Goal: Task Accomplishment & Management: Use online tool/utility

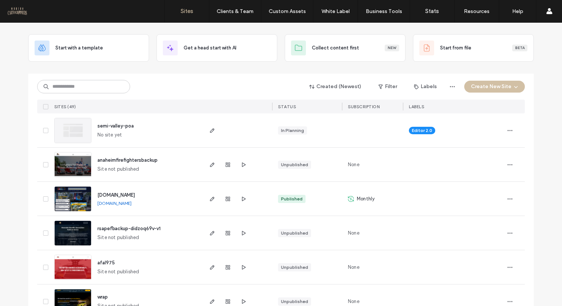
scroll to position [679, 0]
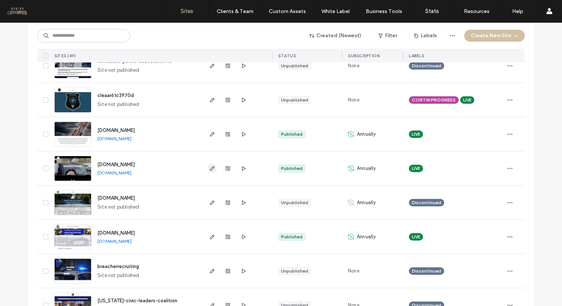
click at [210, 170] on icon "button" at bounding box center [212, 168] width 6 height 6
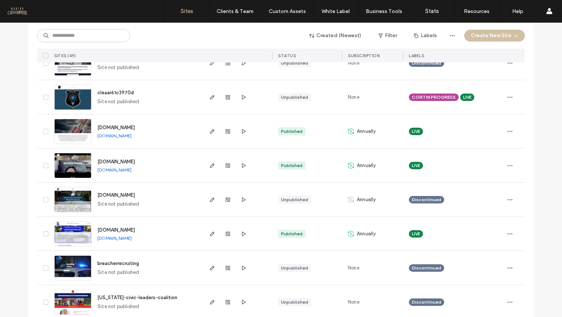
scroll to position [748, 0]
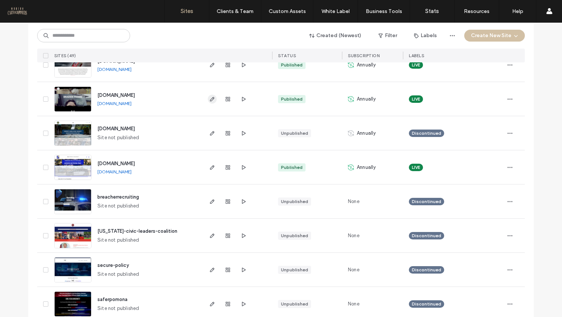
click at [209, 97] on icon "button" at bounding box center [212, 99] width 6 height 6
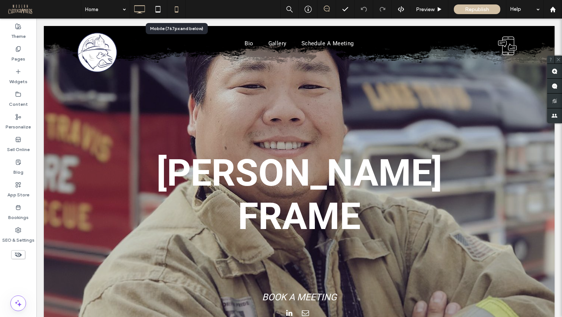
click at [177, 7] on use at bounding box center [176, 9] width 3 height 6
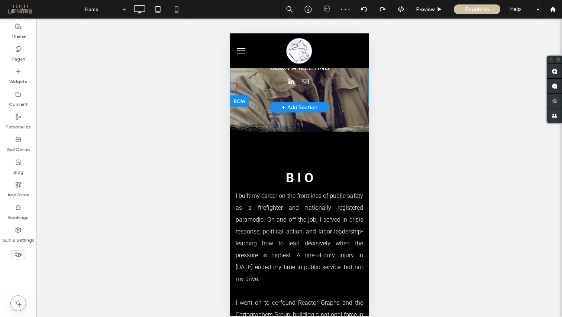
scroll to position [83, 0]
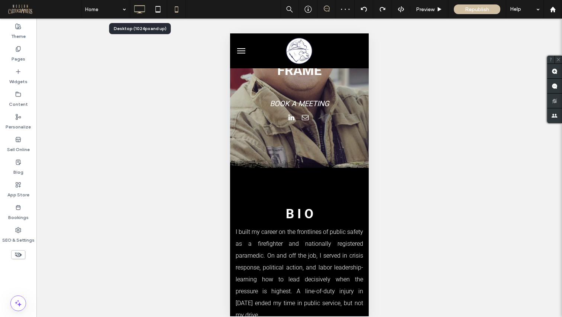
click at [139, 10] on icon at bounding box center [139, 9] width 15 height 15
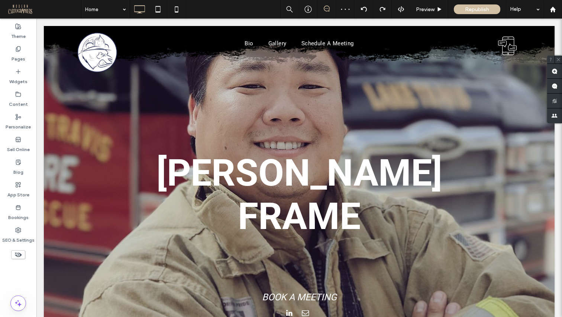
scroll to position [0, 0]
click at [428, 7] on span "Preview" at bounding box center [425, 9] width 19 height 6
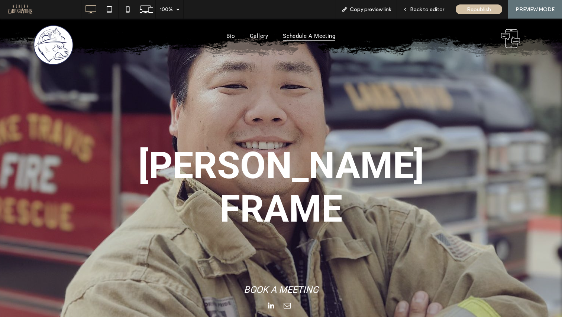
click at [309, 34] on span "Schedule A Meeting" at bounding box center [309, 36] width 52 height 10
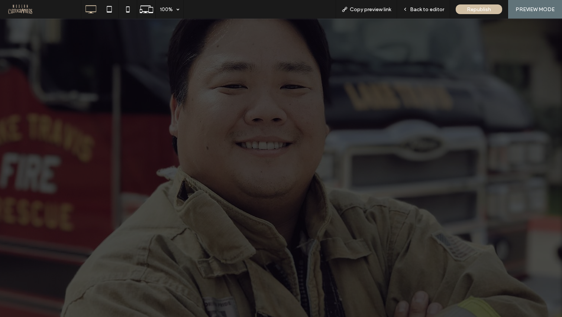
scroll to position [673, 0]
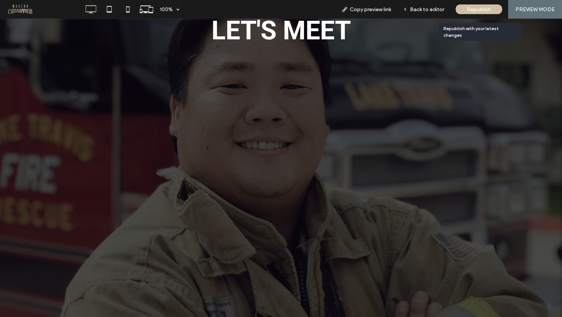
click at [475, 8] on span "Republish" at bounding box center [479, 9] width 24 height 6
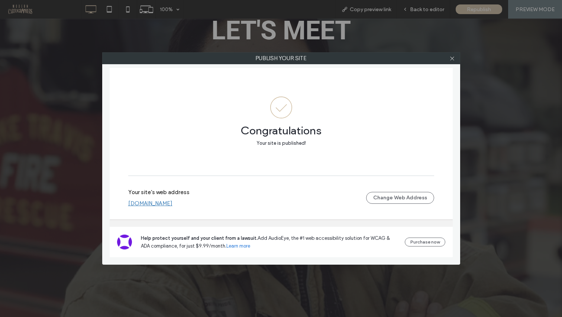
click at [170, 204] on link "[DOMAIN_NAME]" at bounding box center [150, 203] width 44 height 7
